Goal: Transaction & Acquisition: Purchase product/service

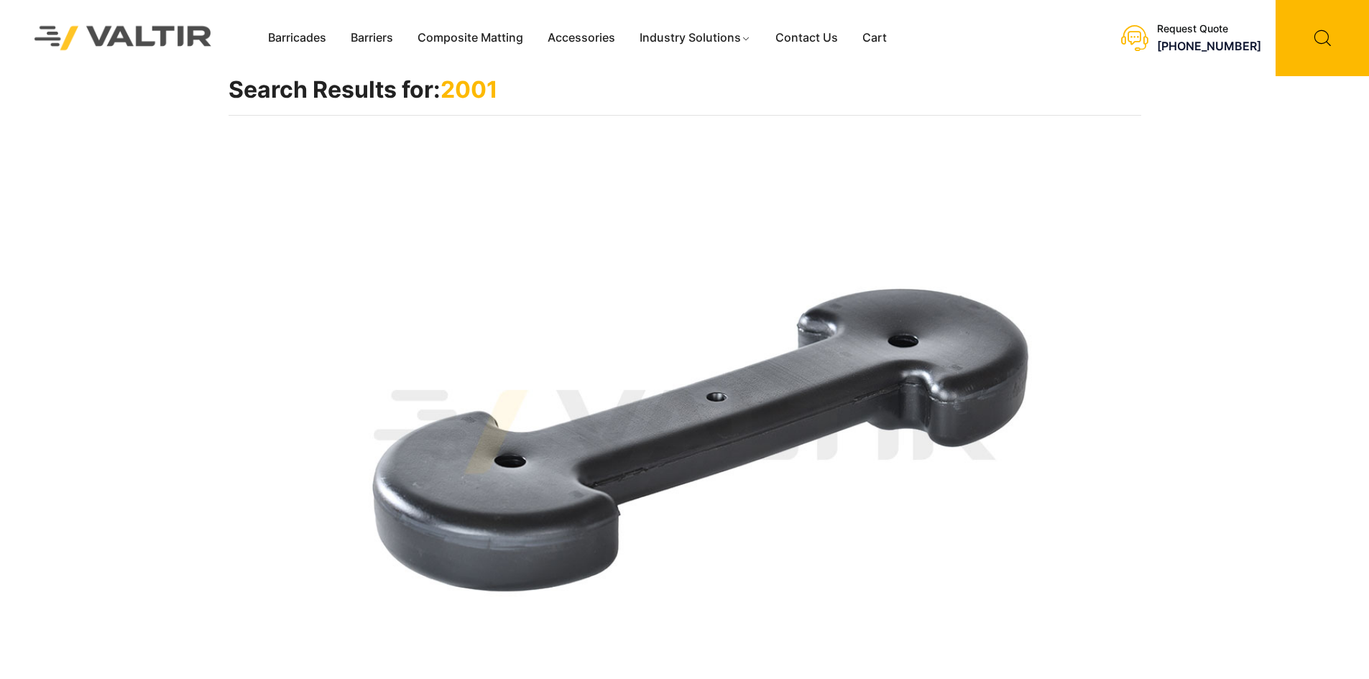
click at [65, 31] on img at bounding box center [123, 37] width 215 height 61
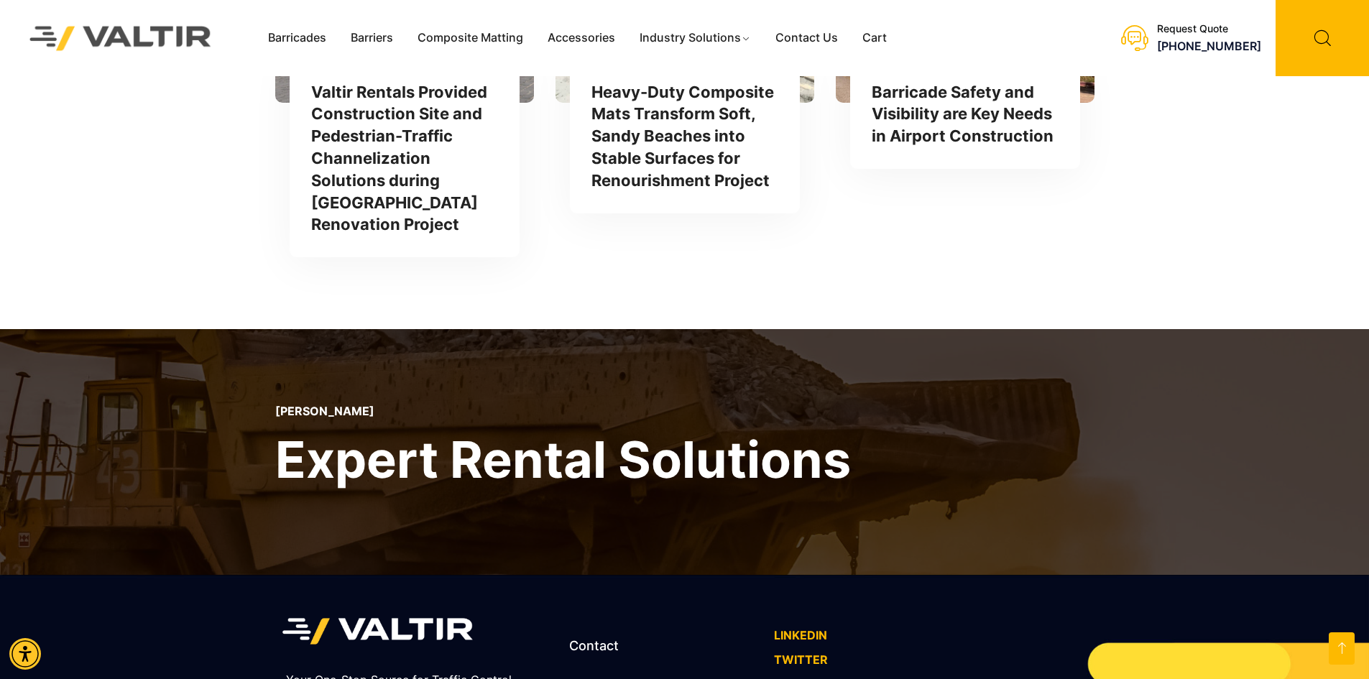
scroll to position [4218, 0]
